Goal: Navigation & Orientation: Find specific page/section

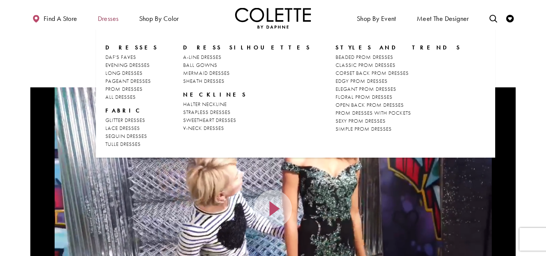
click at [112, 13] on span "Dresses" at bounding box center [108, 18] width 25 height 21
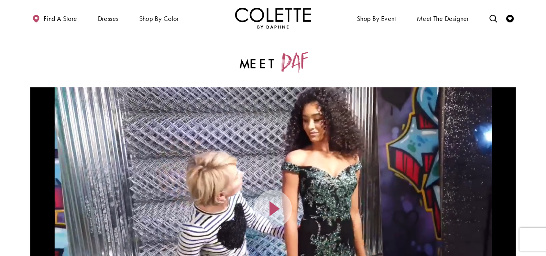
click at [244, 24] on img "Visit Home Page" at bounding box center [273, 18] width 76 height 21
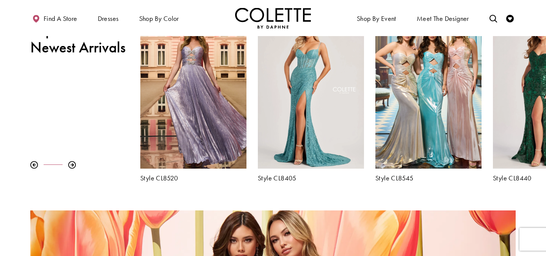
scroll to position [297, 0]
